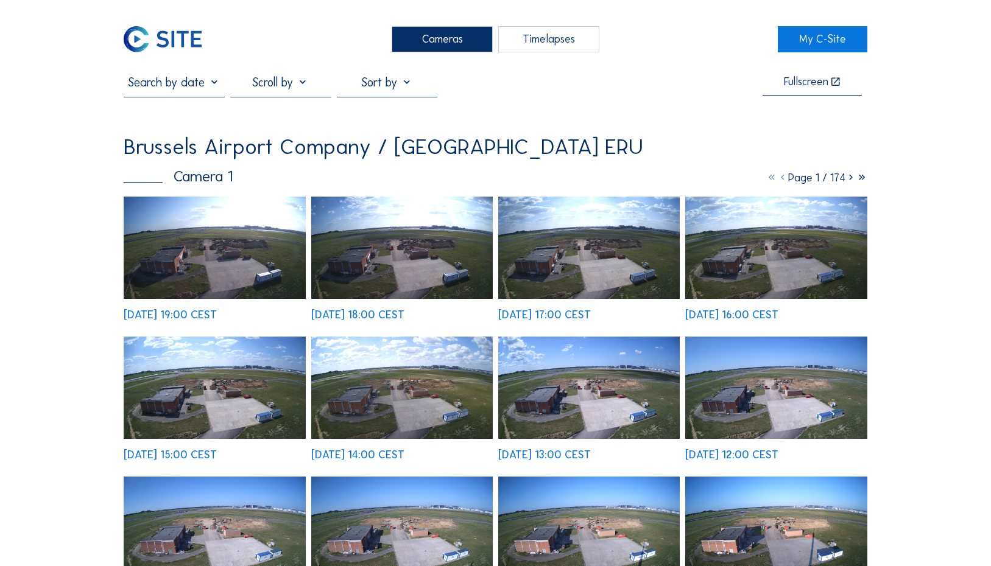
click at [507, 43] on div "Timelapses" at bounding box center [548, 39] width 101 height 26
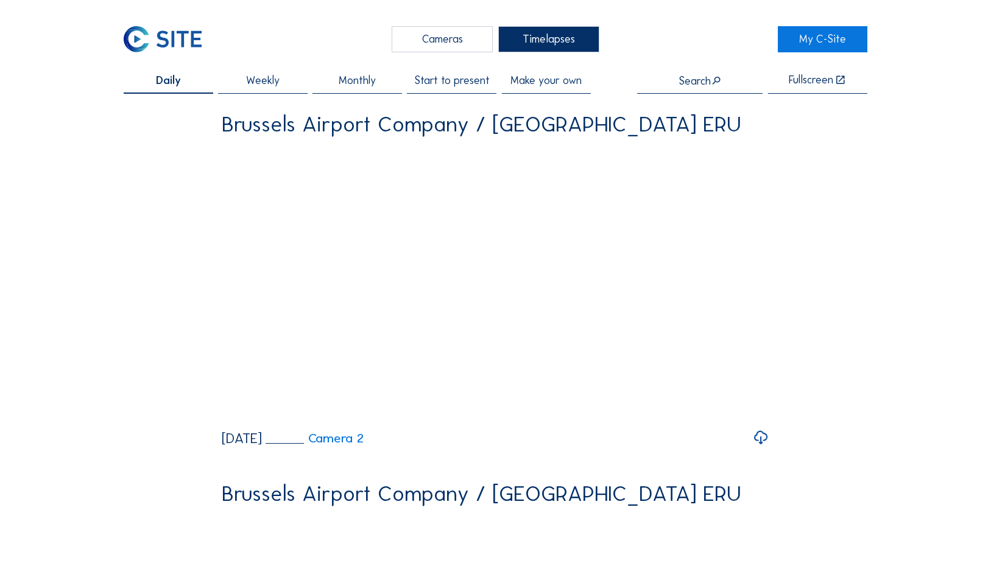
click at [471, 84] on span "Start to present" at bounding box center [452, 81] width 76 height 11
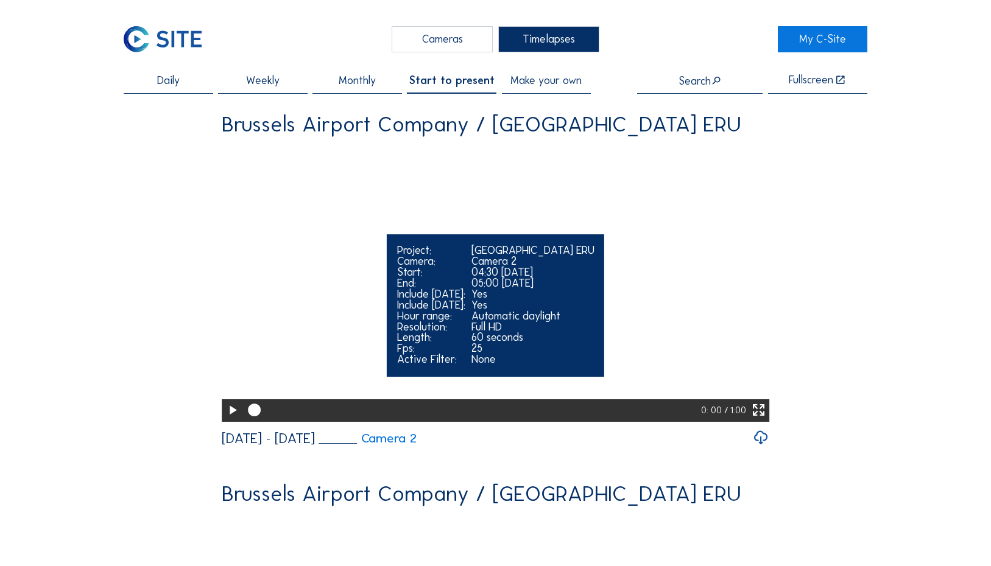
click at [756, 420] on icon at bounding box center [758, 410] width 15 height 19
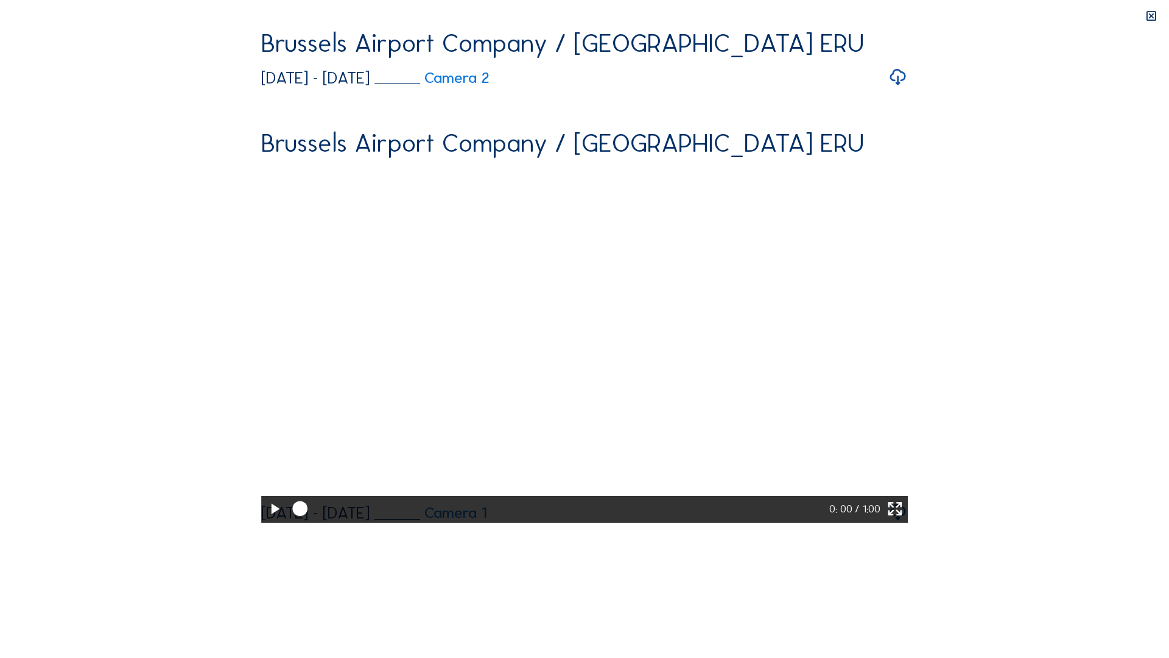
click at [266, 520] on icon at bounding box center [275, 509] width 18 height 22
click at [904, 520] on icon at bounding box center [895, 509] width 18 height 22
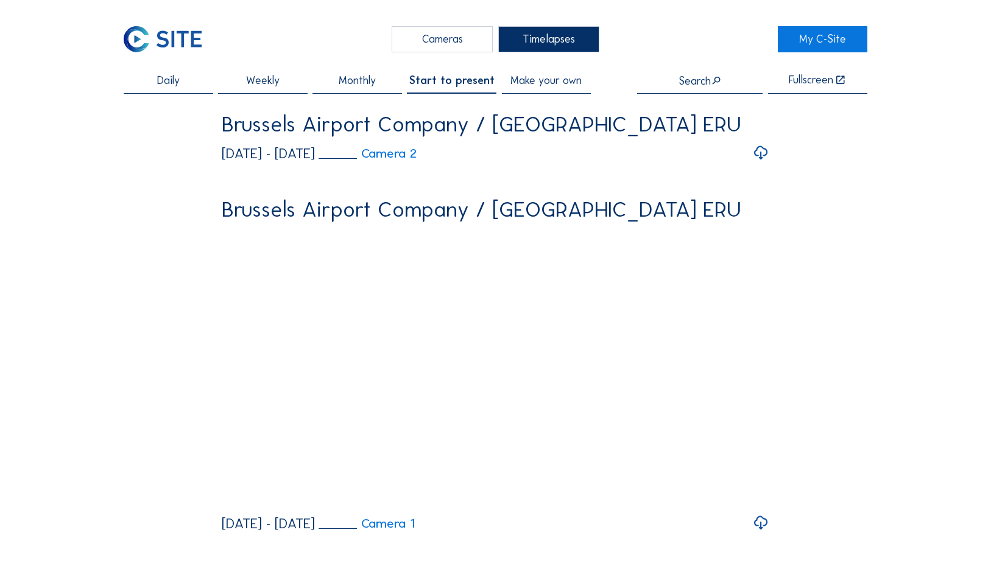
scroll to position [244, 0]
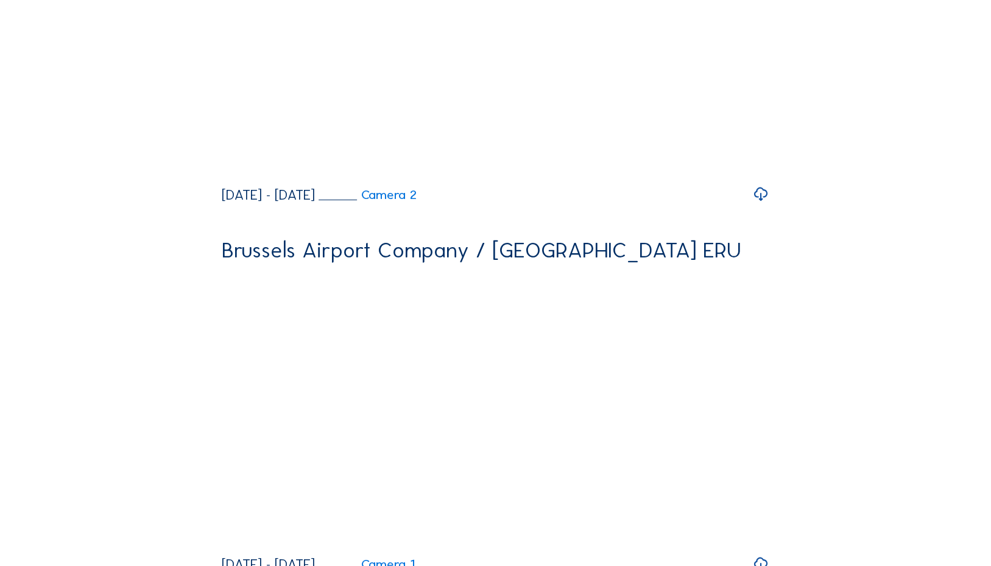
drag, startPoint x: 231, startPoint y: 199, endPoint x: 200, endPoint y: 214, distance: 34.3
click at [231, 177] on icon at bounding box center [232, 167] width 15 height 19
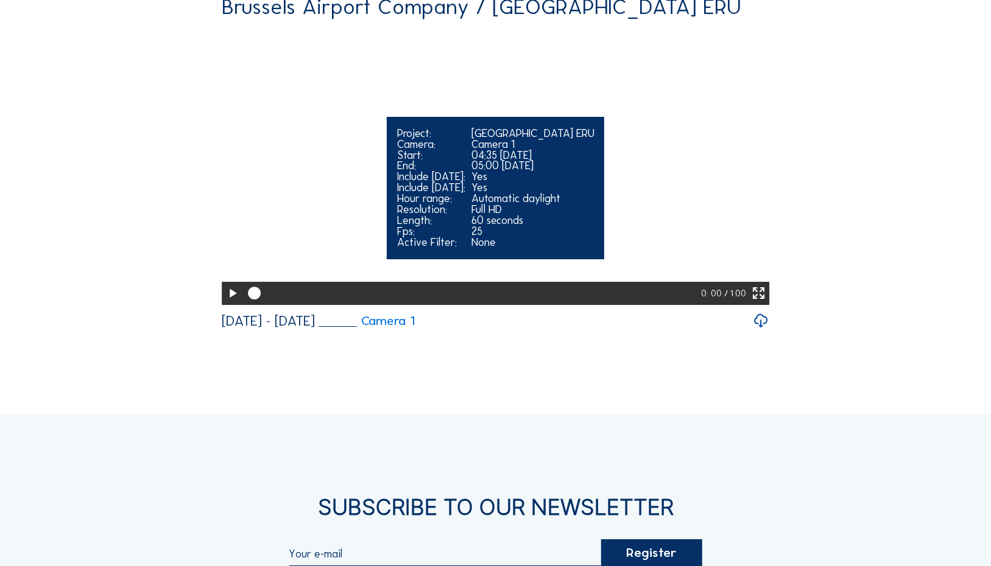
click at [764, 303] on icon at bounding box center [758, 293] width 15 height 19
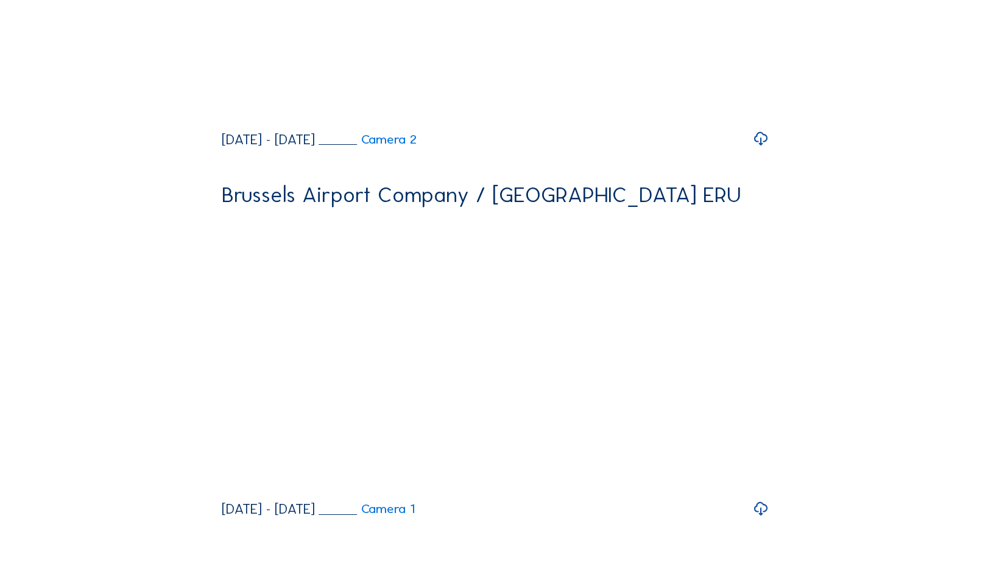
scroll to position [364, 0]
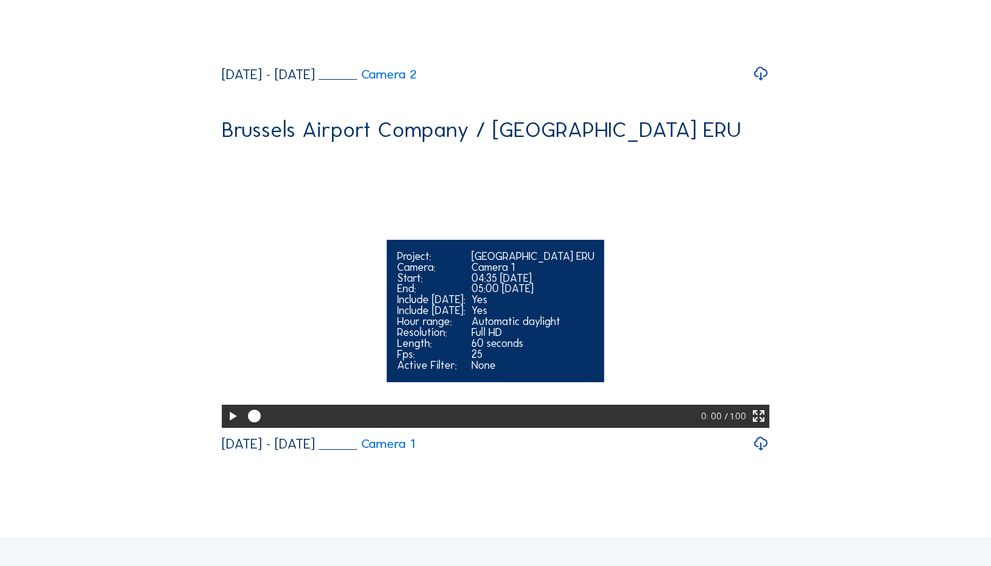
click at [757, 426] on icon at bounding box center [758, 416] width 15 height 19
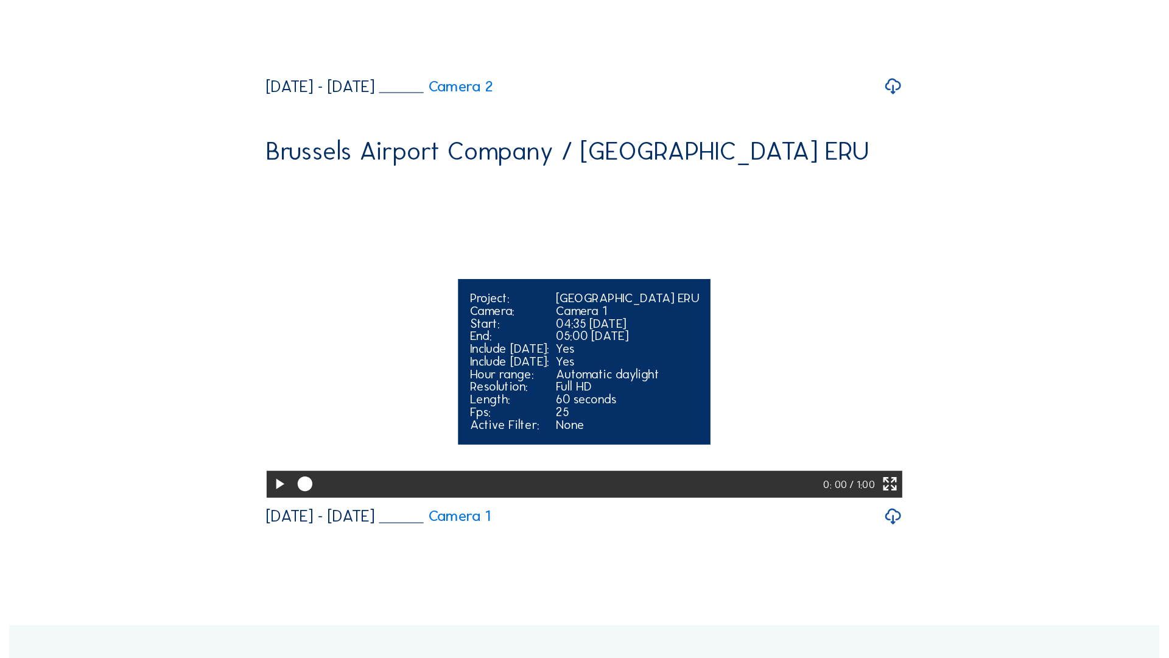
scroll to position [3, 0]
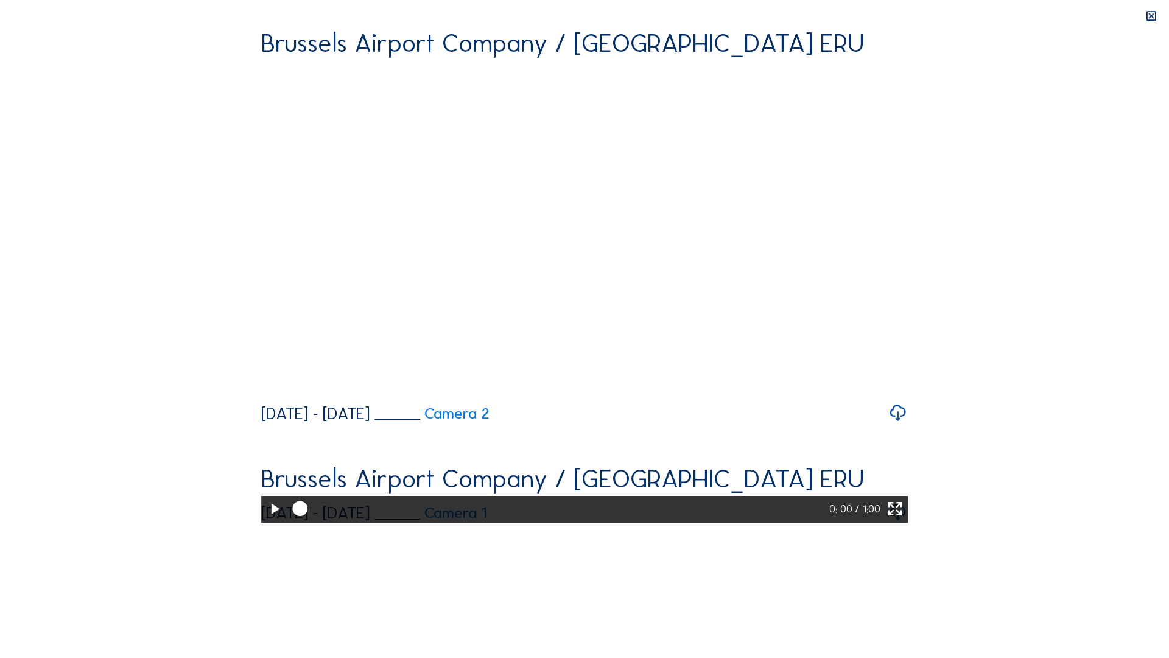
click at [266, 520] on icon at bounding box center [275, 509] width 18 height 22
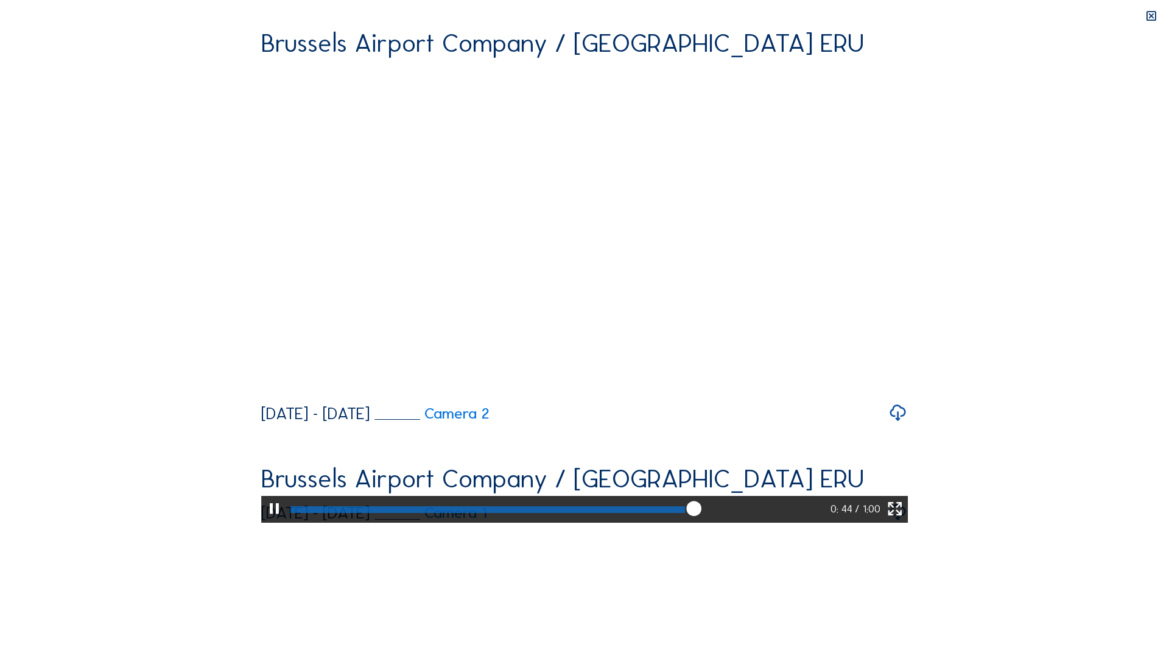
click at [703, 518] on icon at bounding box center [694, 509] width 18 height 18
click at [818, 522] on div at bounding box center [559, 509] width 545 height 26
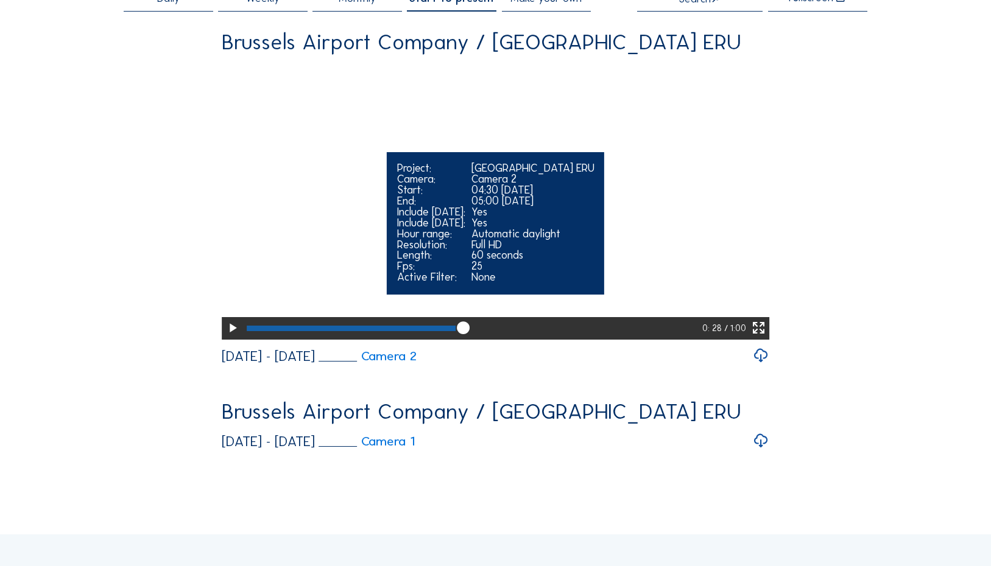
scroll to position [0, 0]
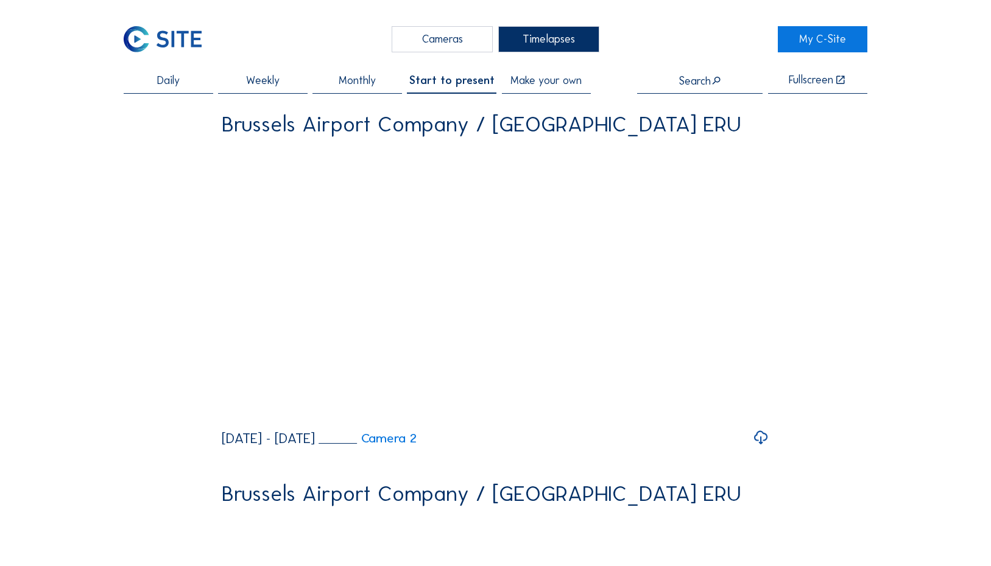
click at [474, 42] on div "Cameras" at bounding box center [442, 39] width 101 height 26
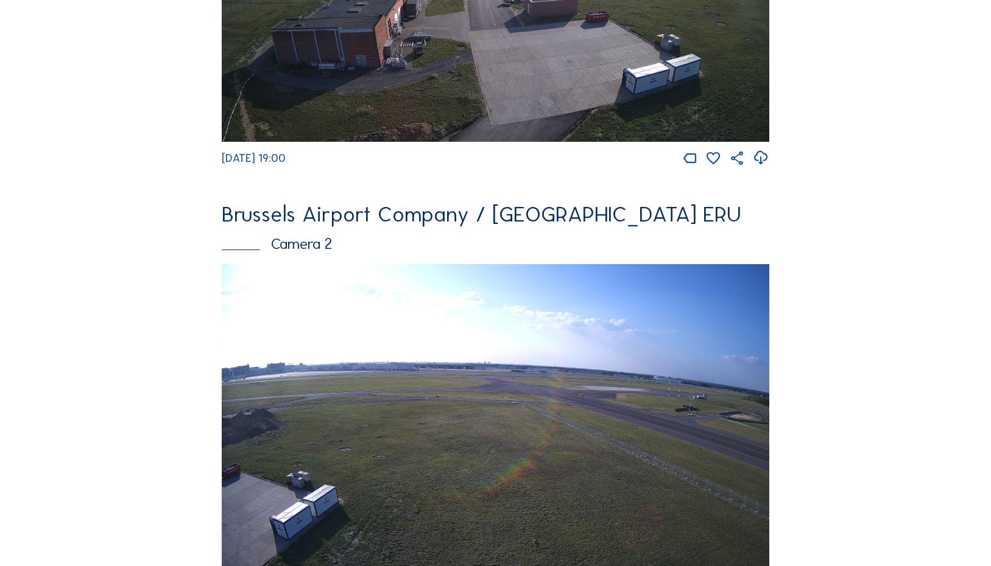
scroll to position [365, 0]
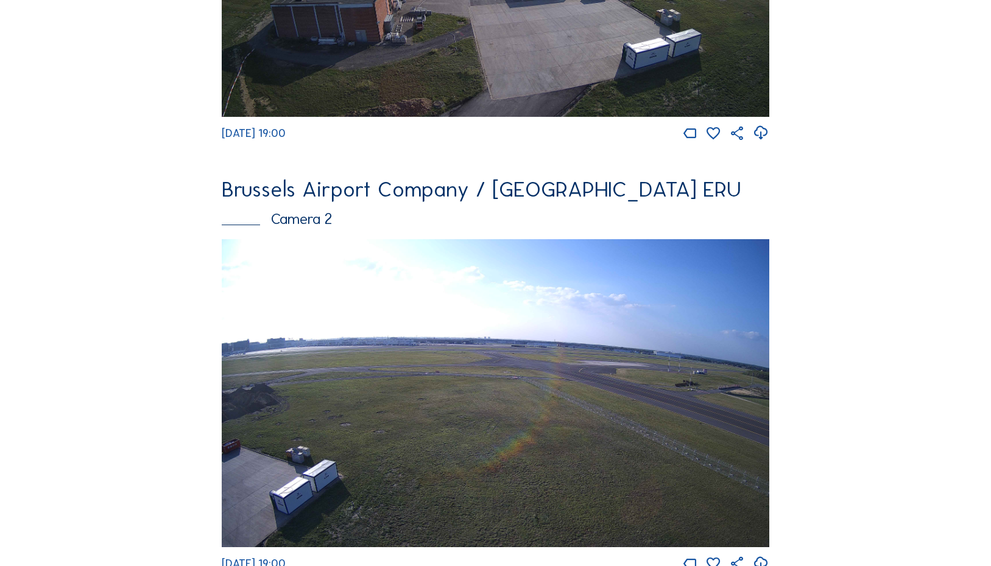
click at [628, 392] on img at bounding box center [496, 393] width 548 height 308
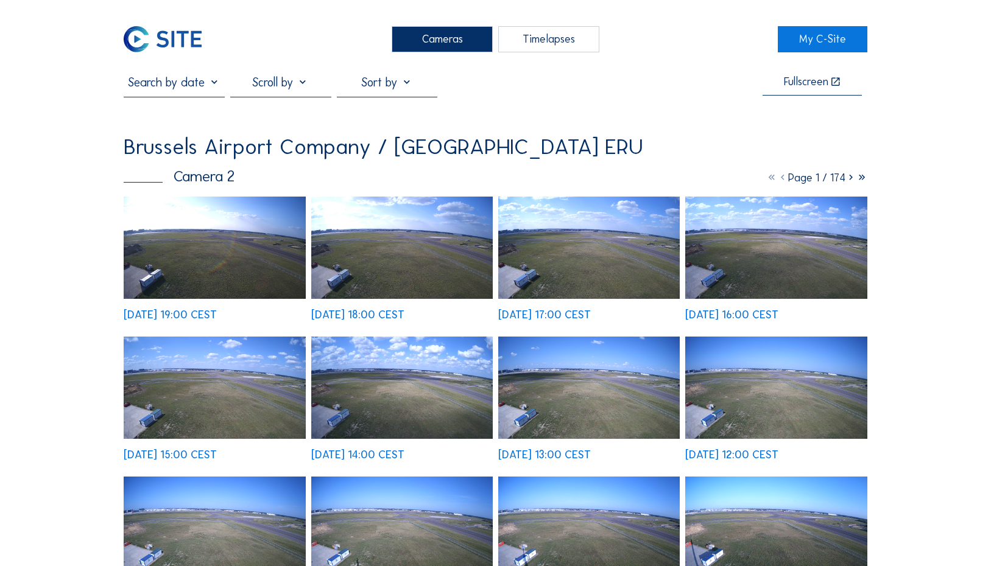
click at [199, 238] on img at bounding box center [215, 248] width 182 height 102
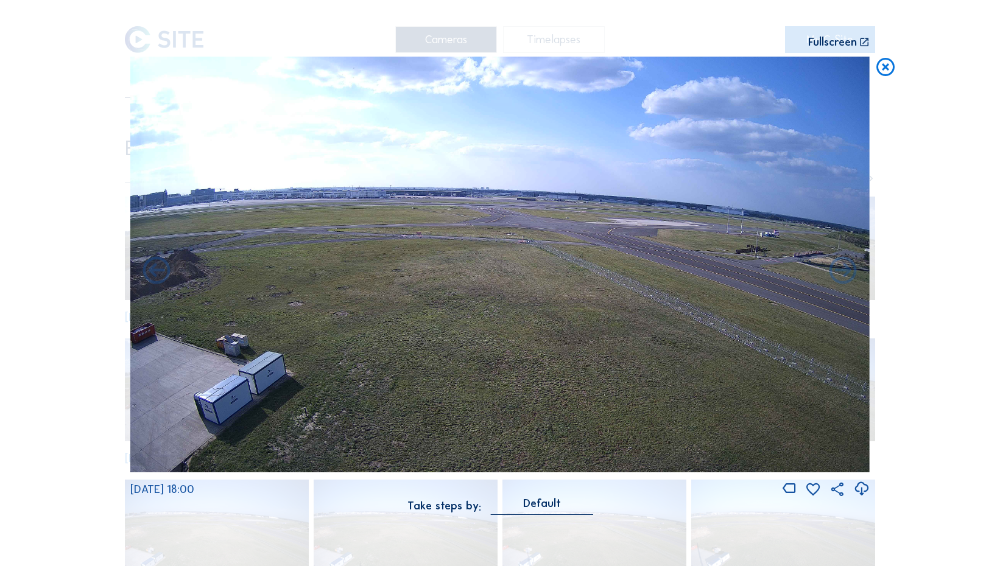
click at [887, 72] on icon at bounding box center [885, 68] width 22 height 23
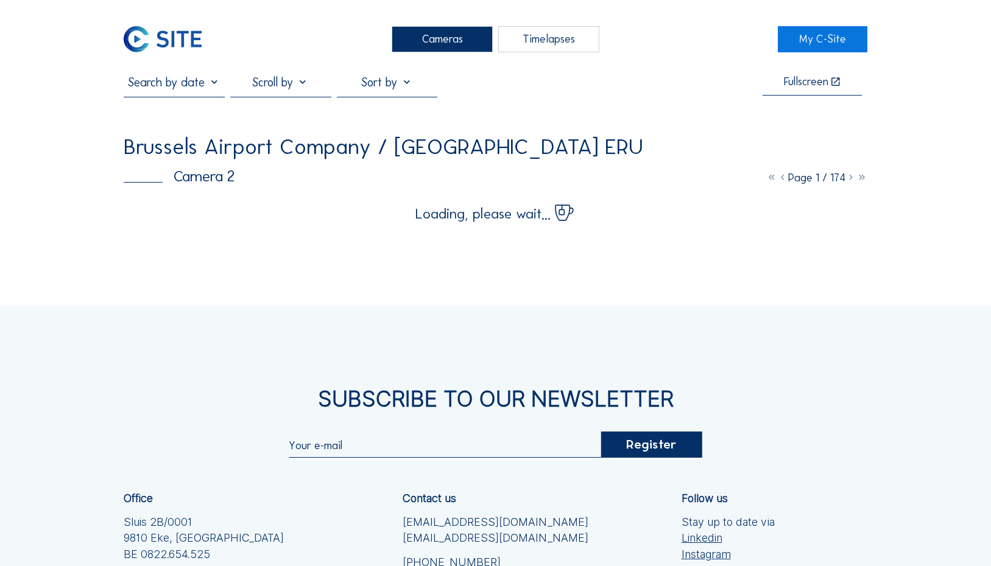
click at [440, 45] on div "Cameras" at bounding box center [442, 39] width 101 height 26
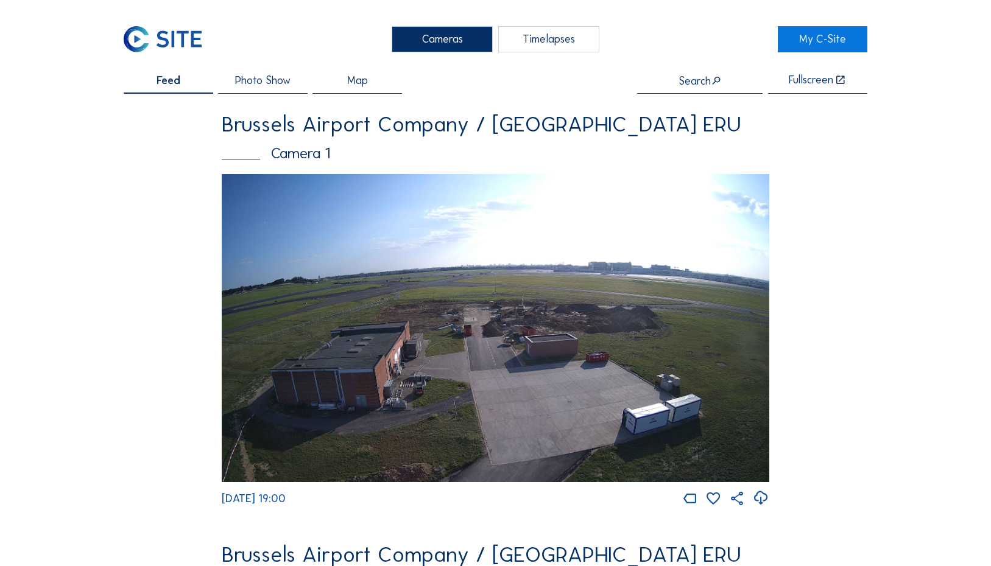
click at [530, 306] on img at bounding box center [496, 328] width 548 height 308
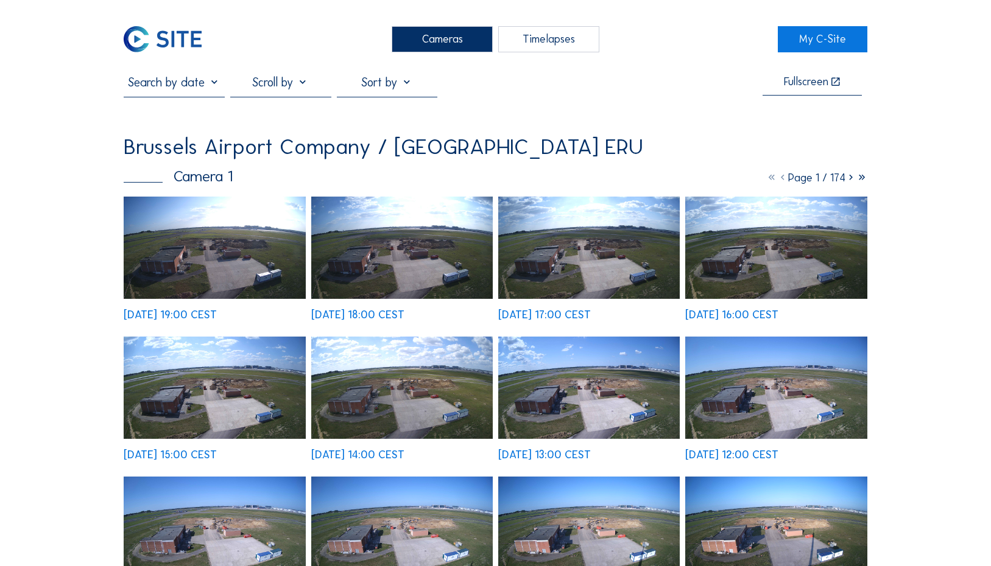
click at [195, 241] on img at bounding box center [215, 248] width 182 height 102
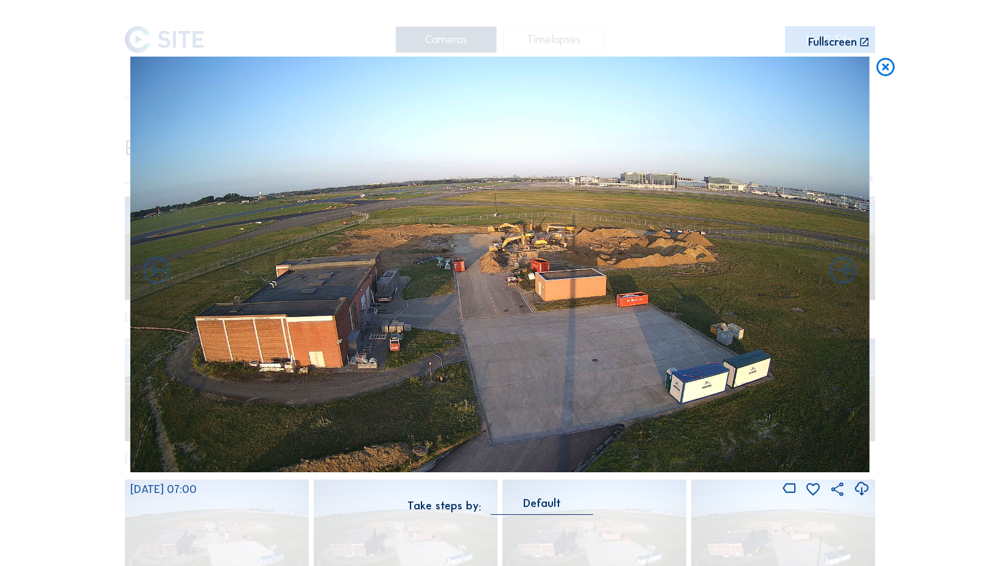
click at [890, 60] on icon at bounding box center [885, 68] width 22 height 23
